Goal: Find specific page/section: Find specific page/section

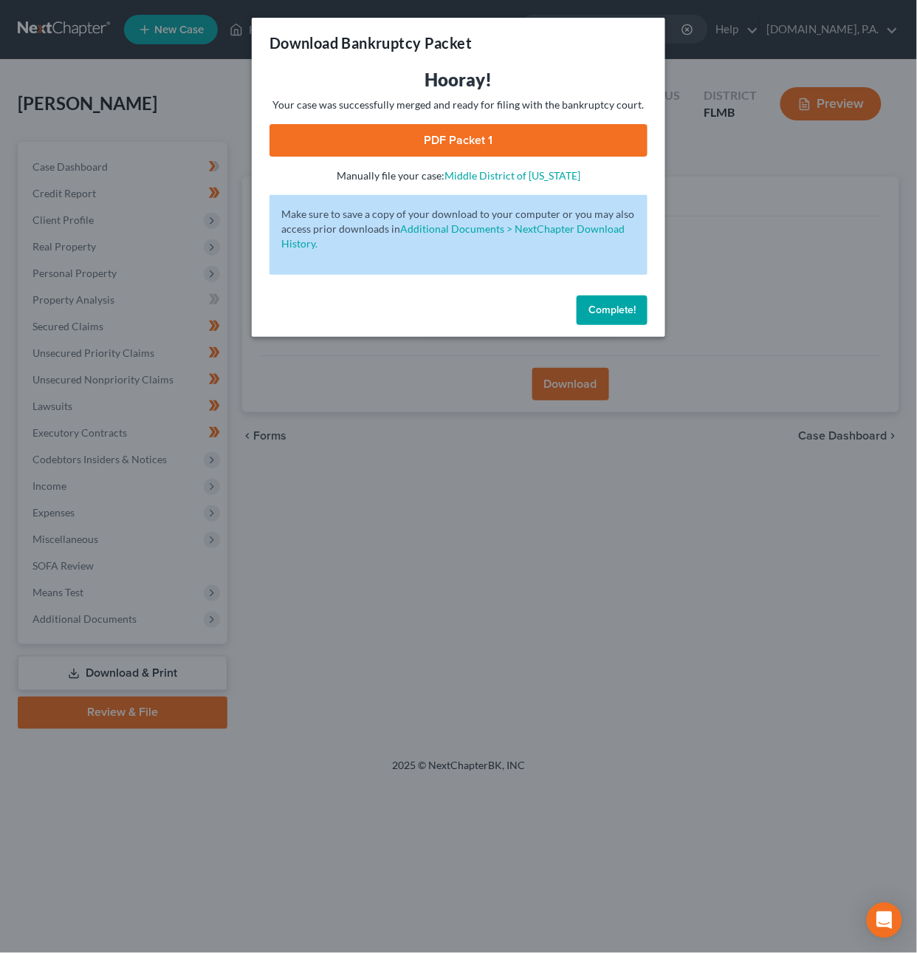
drag, startPoint x: 612, startPoint y: 315, endPoint x: 560, endPoint y: 270, distance: 68.6
click at [611, 315] on span "Complete!" at bounding box center [612, 310] width 47 height 13
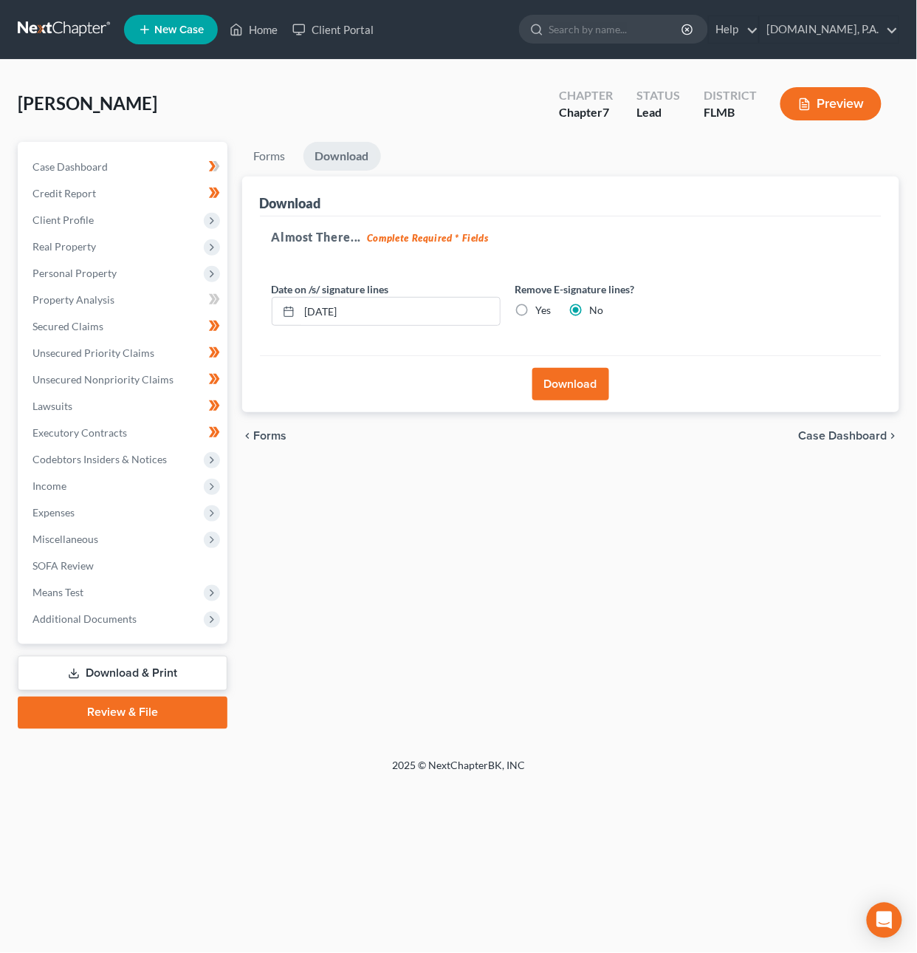
click at [64, 30] on link at bounding box center [65, 29] width 95 height 27
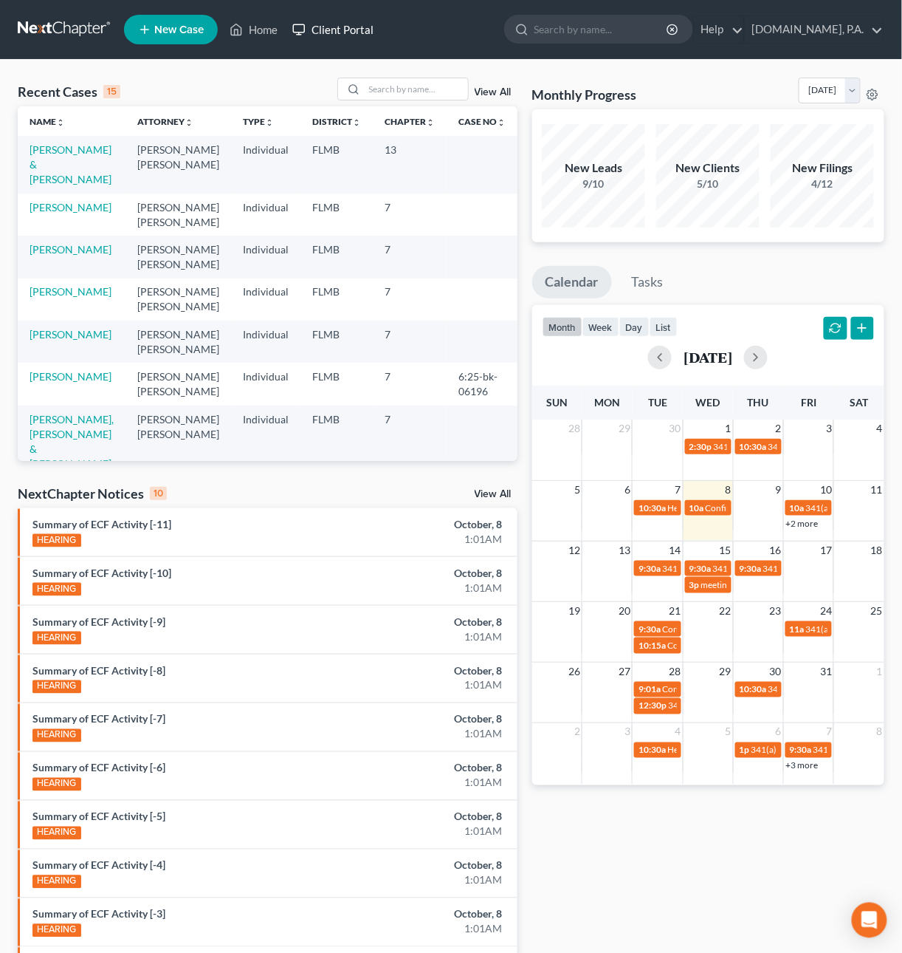
click at [323, 35] on link "Client Portal" at bounding box center [333, 29] width 96 height 27
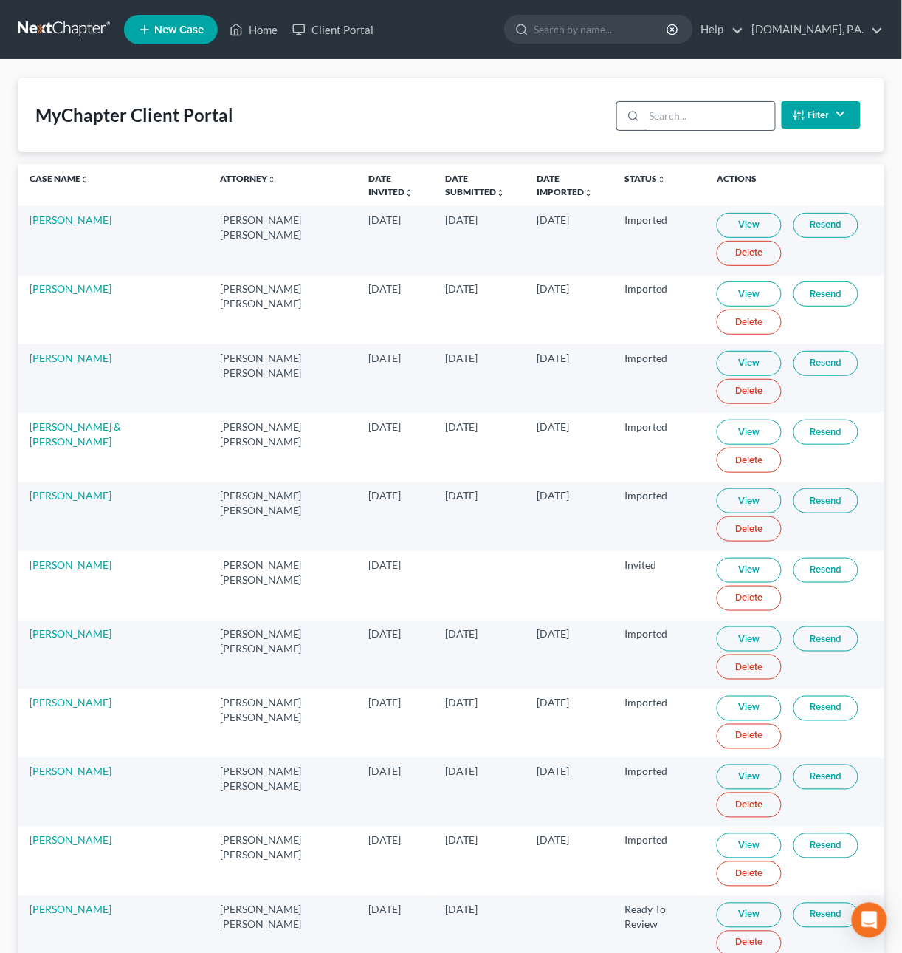
click at [678, 117] on input "search" at bounding box center [710, 116] width 131 height 28
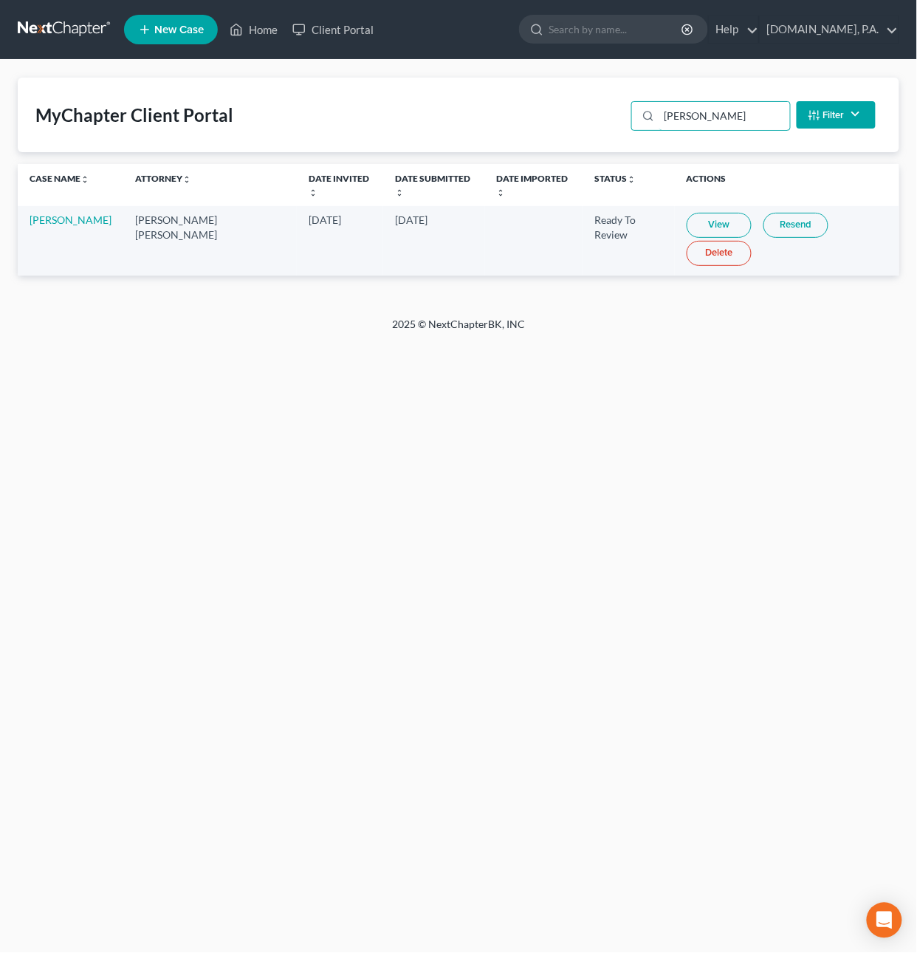
type input "[PERSON_NAME]"
click at [687, 220] on link "View" at bounding box center [719, 225] width 65 height 25
